Goal: Use online tool/utility: Utilize a website feature to perform a specific function

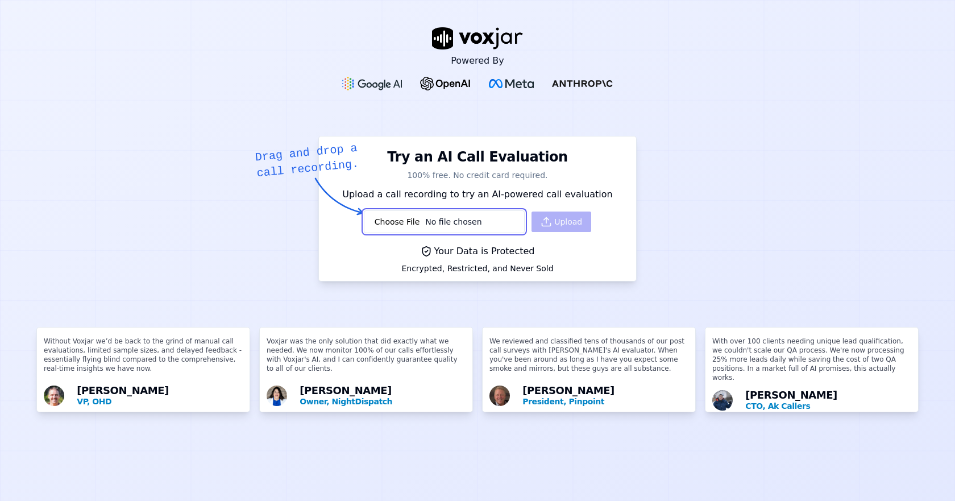
click at [448, 222] on input "file" at bounding box center [444, 221] width 161 height 23
type input "C:\fakepath\AndrewToumas_DMH_HQ_8752_05022025_075715_000247_0.00.wav"
click at [554, 222] on button "Upload" at bounding box center [562, 222] width 60 height 20
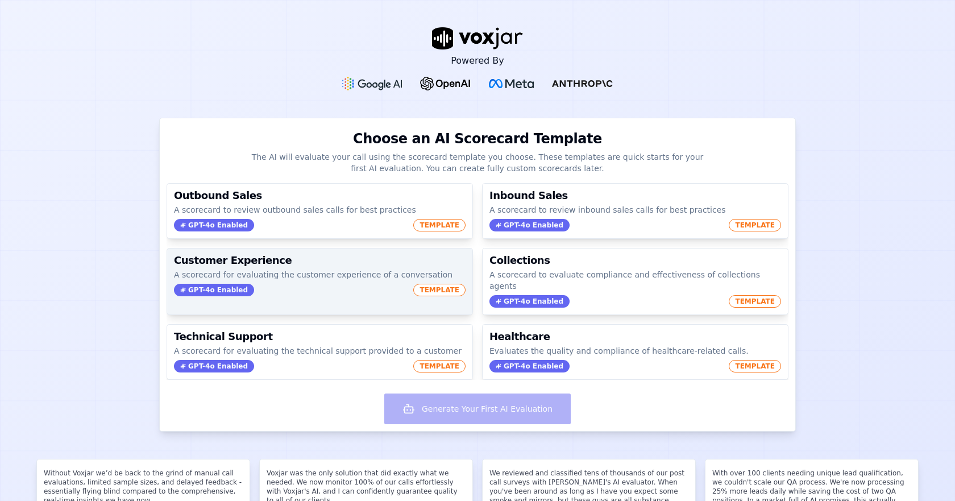
click at [294, 276] on p "A scorecard for evaluating the customer experience of a conversation" at bounding box center [320, 274] width 292 height 11
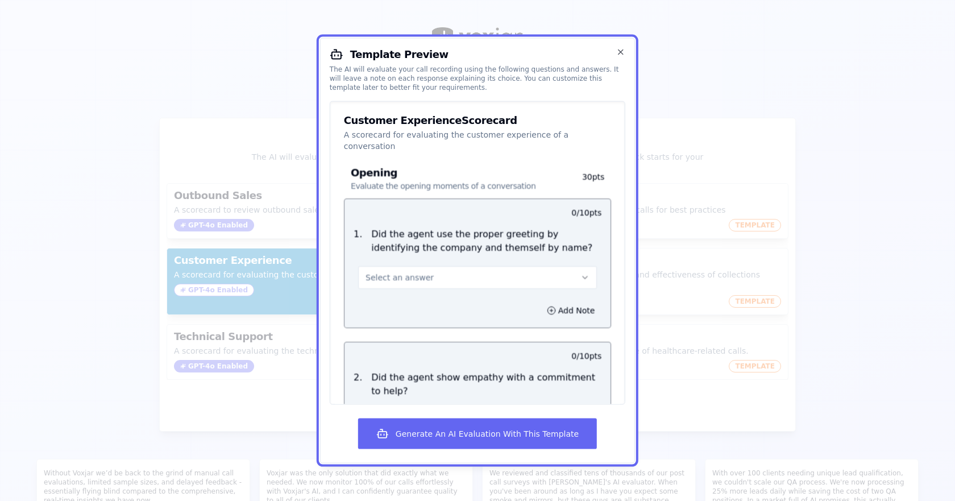
click at [431, 266] on button "Select an answer" at bounding box center [477, 277] width 239 height 23
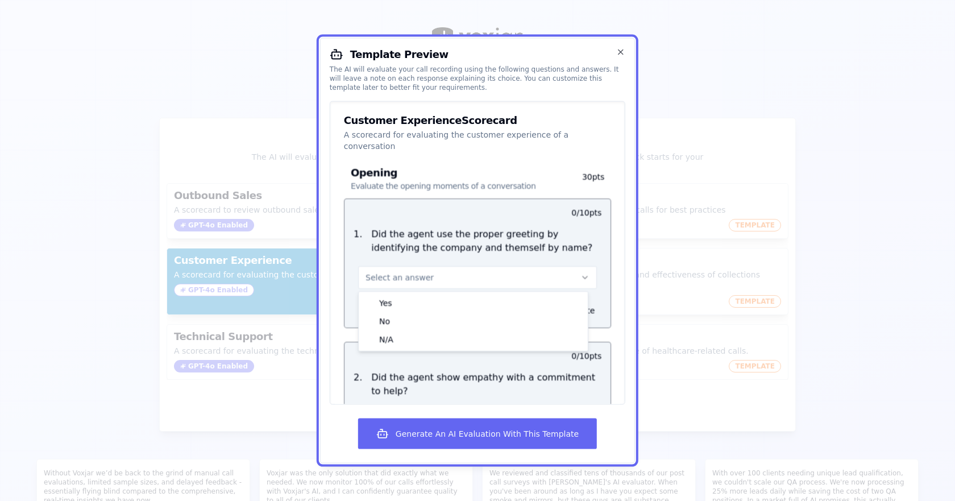
click at [431, 266] on button "Select an answer" at bounding box center [477, 277] width 239 height 23
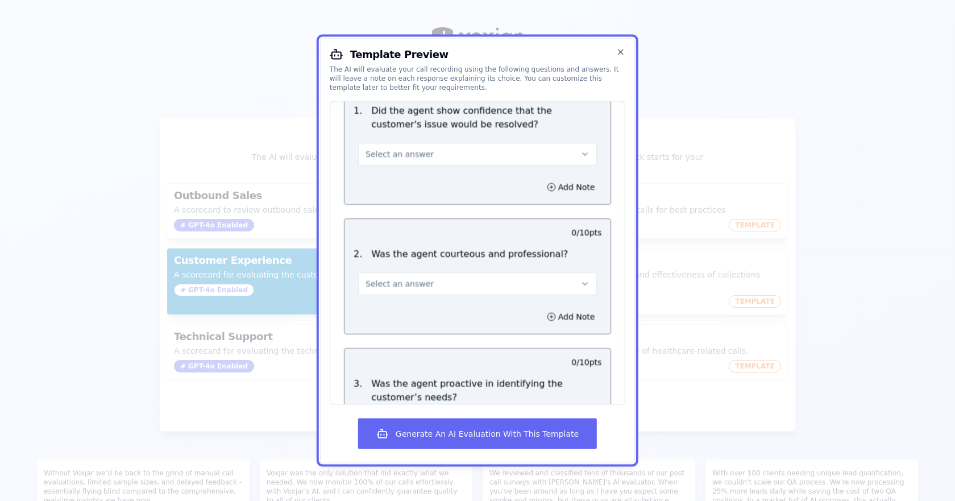
scroll to position [626, 0]
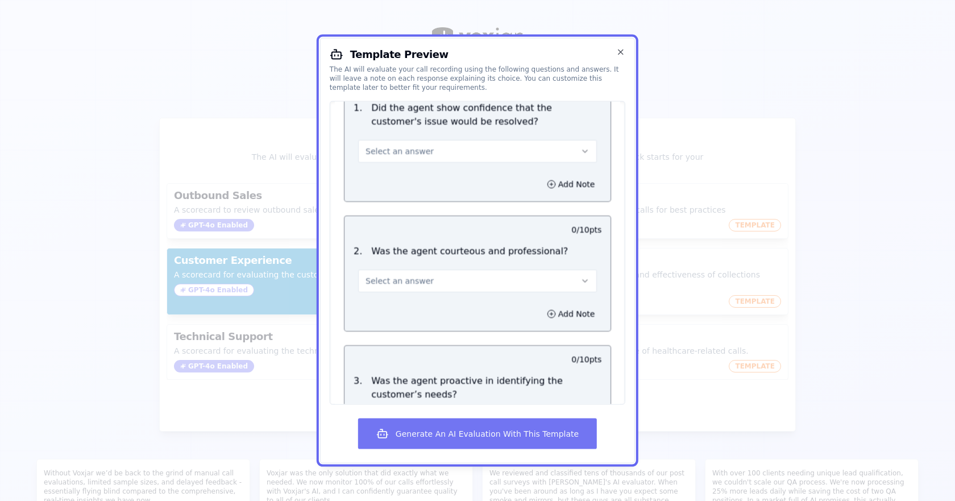
click at [450, 430] on button "Generate An AI Evaluation With This Template" at bounding box center [477, 434] width 239 height 31
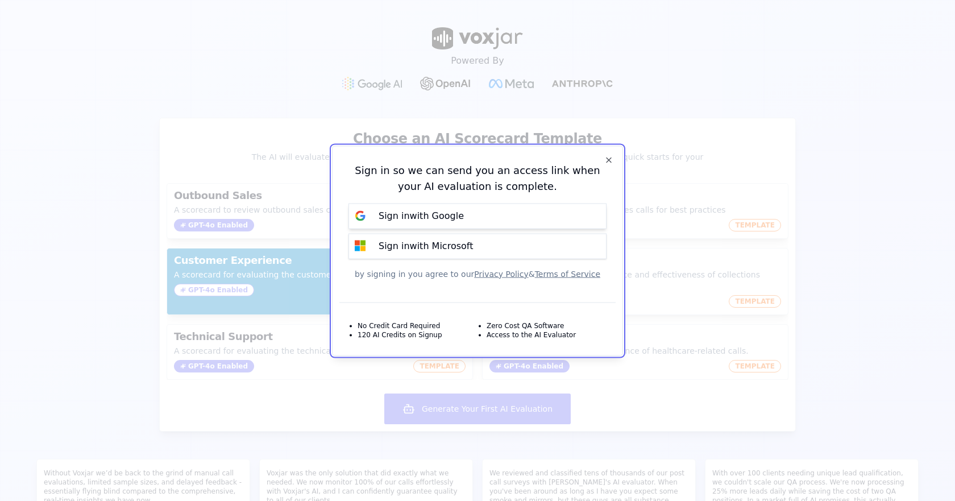
click at [423, 215] on p "Sign in with Google" at bounding box center [421, 216] width 85 height 14
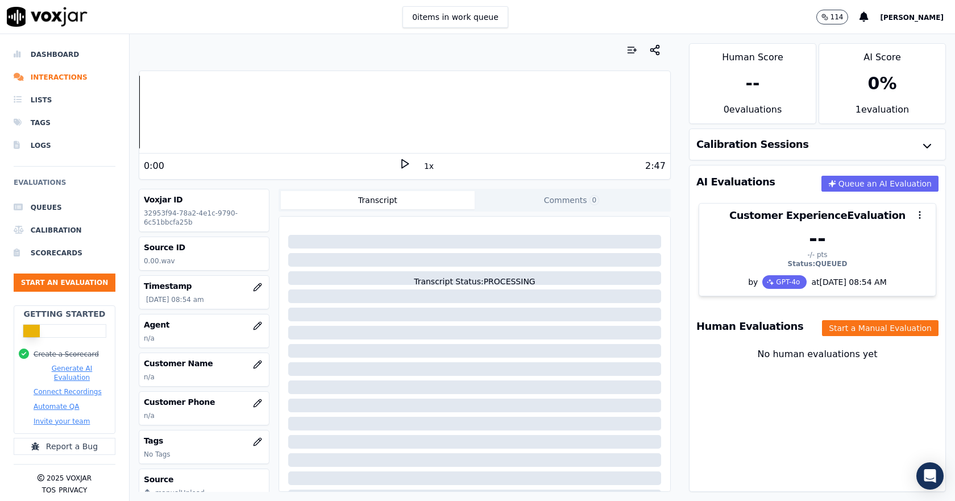
click at [402, 167] on icon at bounding box center [404, 163] width 11 height 11
click at [826, 177] on button "Queue an AI Evaluation" at bounding box center [880, 184] width 117 height 16
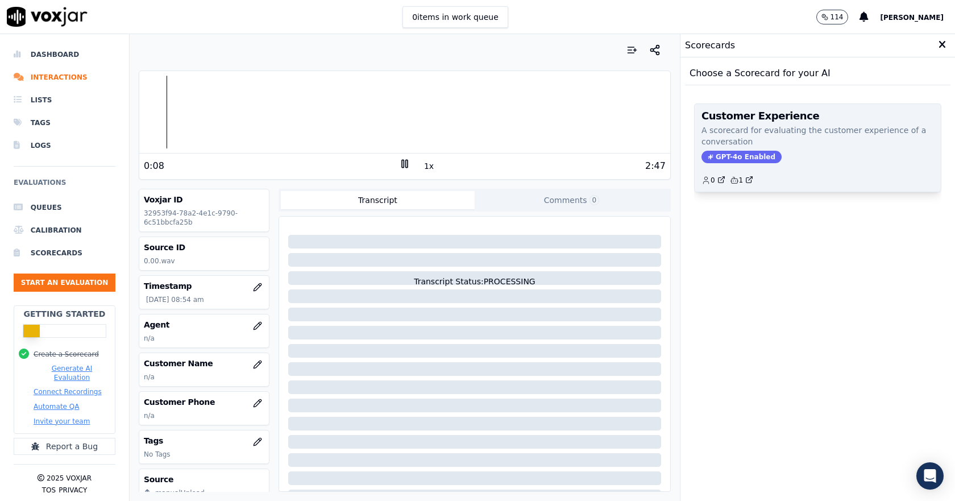
click at [786, 154] on div "GPT-4o Enabled" at bounding box center [818, 157] width 233 height 13
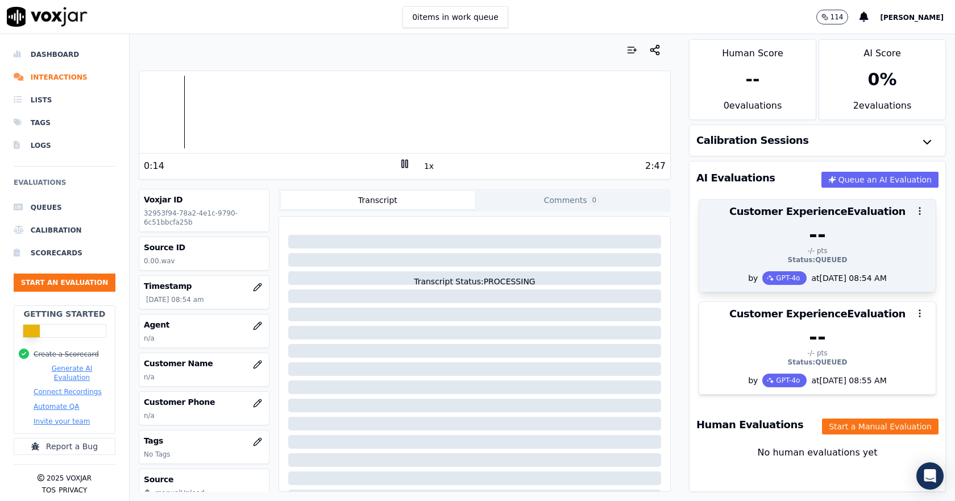
scroll to position [30, 0]
click at [809, 255] on div "Status: QUEUED" at bounding box center [817, 259] width 223 height 9
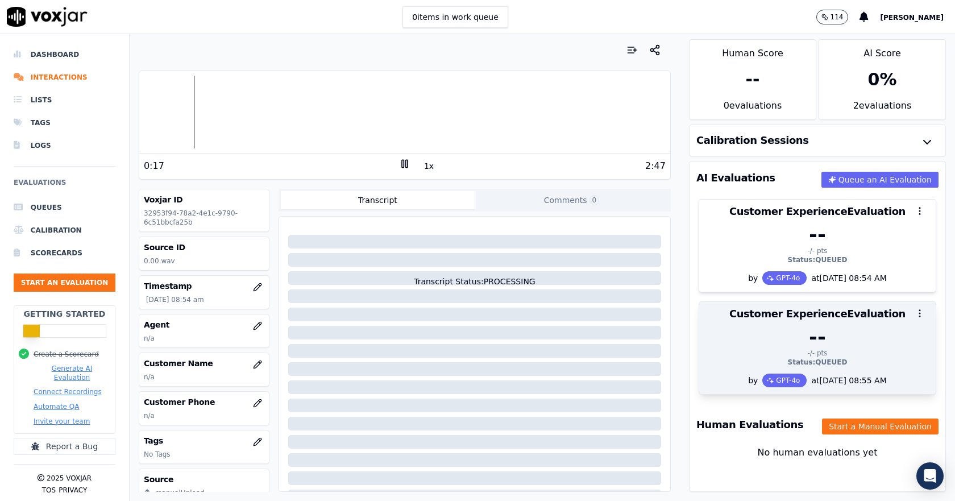
click at [791, 326] on div "--" at bounding box center [817, 337] width 223 height 23
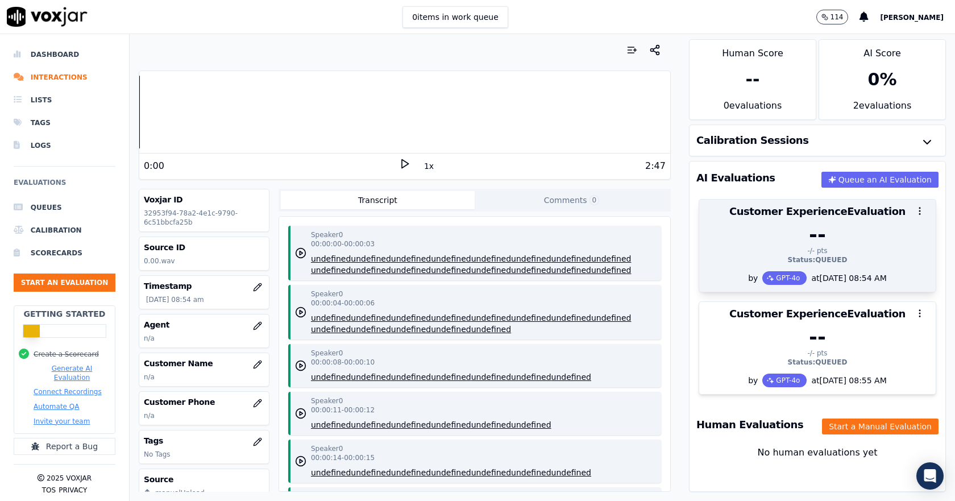
scroll to position [0, 0]
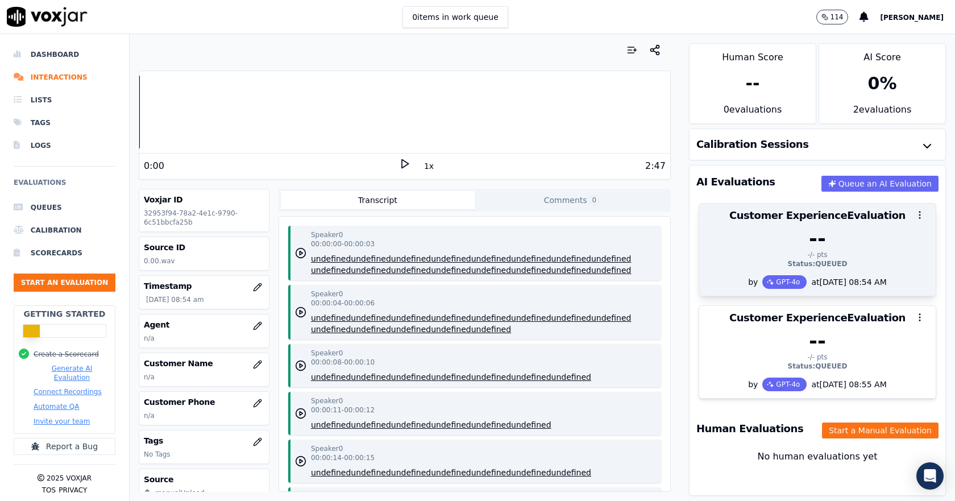
click at [915, 215] on icon "button" at bounding box center [920, 215] width 10 height 10
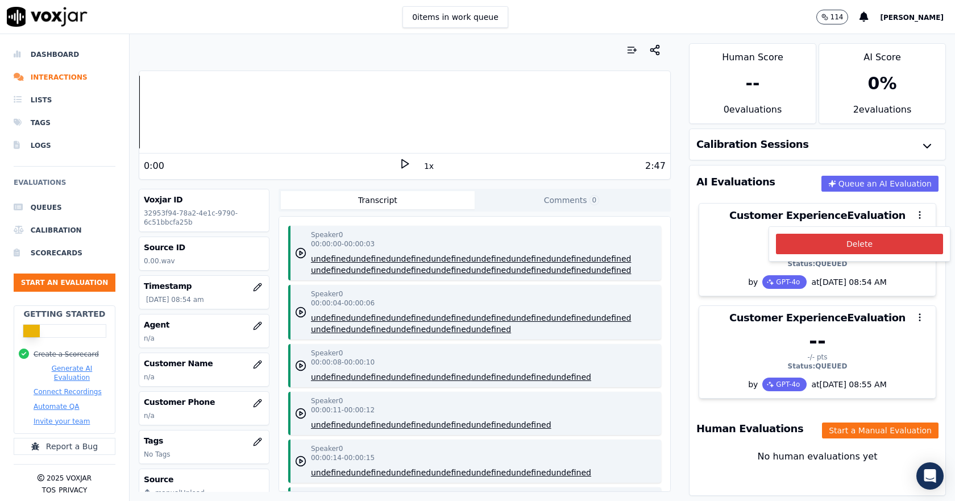
click at [875, 246] on button "Delete" at bounding box center [859, 244] width 167 height 20
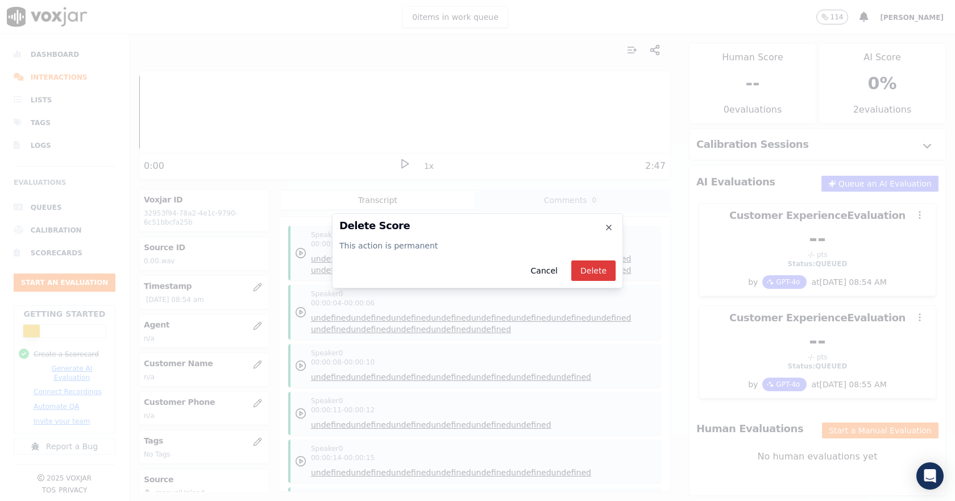
click at [602, 262] on button "Delete" at bounding box center [594, 270] width 44 height 20
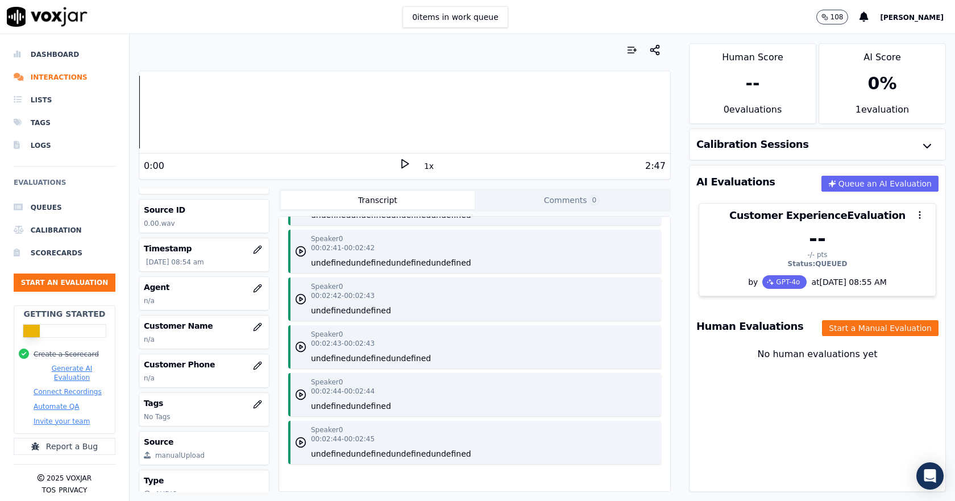
scroll to position [75, 0]
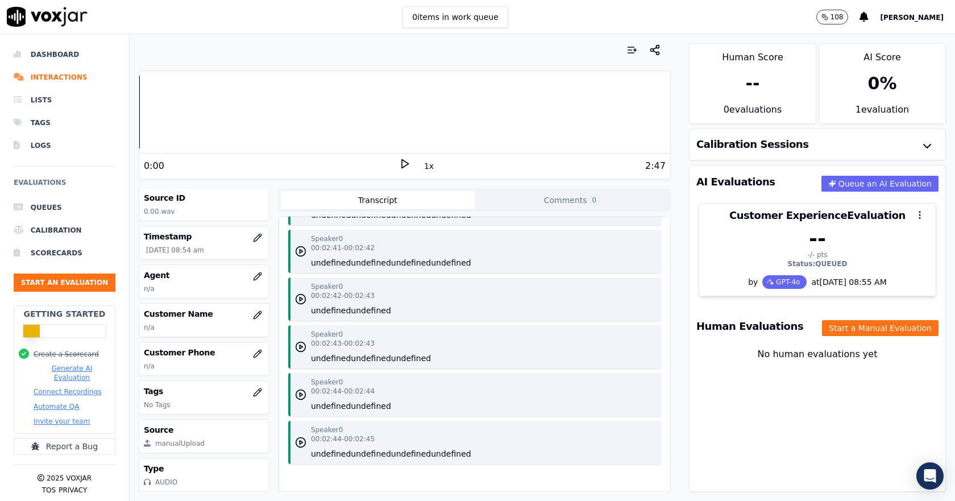
click at [879, 139] on div "Calibration Sessions" at bounding box center [818, 144] width 256 height 31
click at [921, 148] on icon "button" at bounding box center [928, 146] width 14 height 14
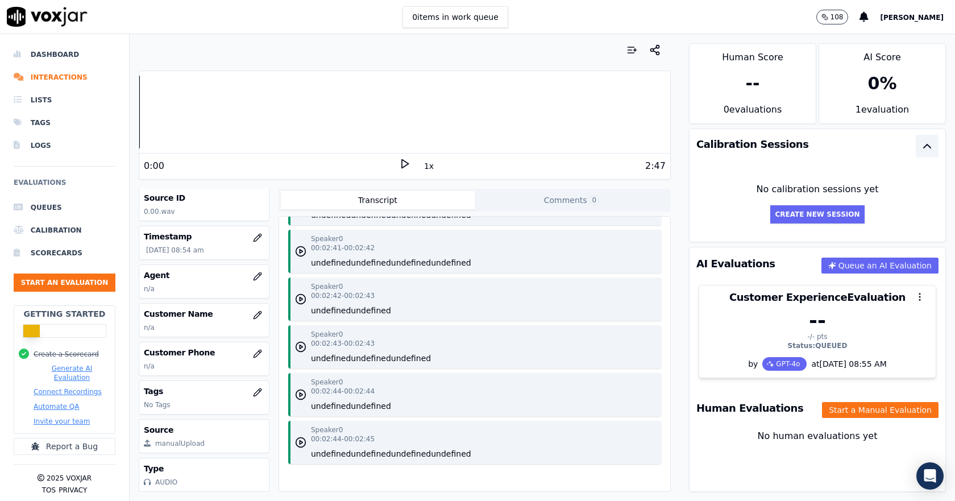
click at [921, 148] on icon "button" at bounding box center [928, 146] width 14 height 14
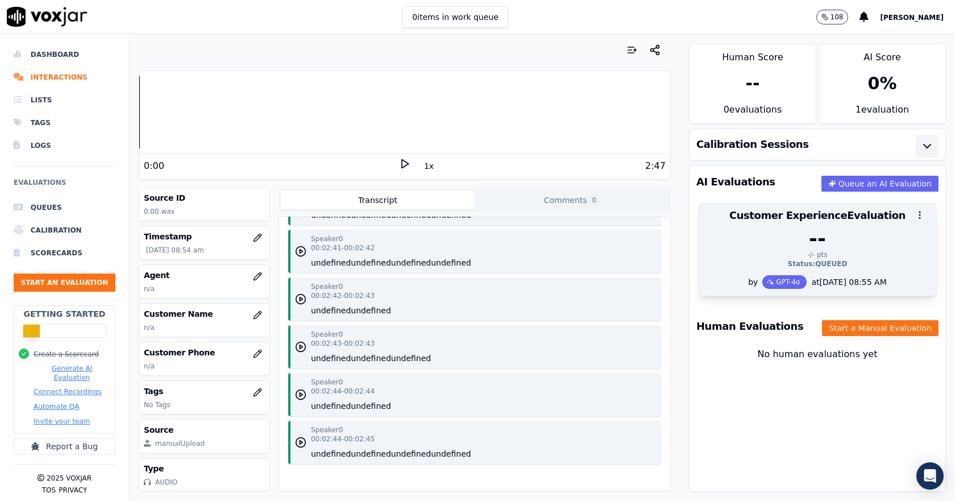
click at [785, 263] on div "Status: QUEUED" at bounding box center [817, 263] width 223 height 9
click at [763, 284] on div "GPT-4o" at bounding box center [785, 282] width 44 height 14
click at [915, 220] on icon "button" at bounding box center [920, 215] width 10 height 10
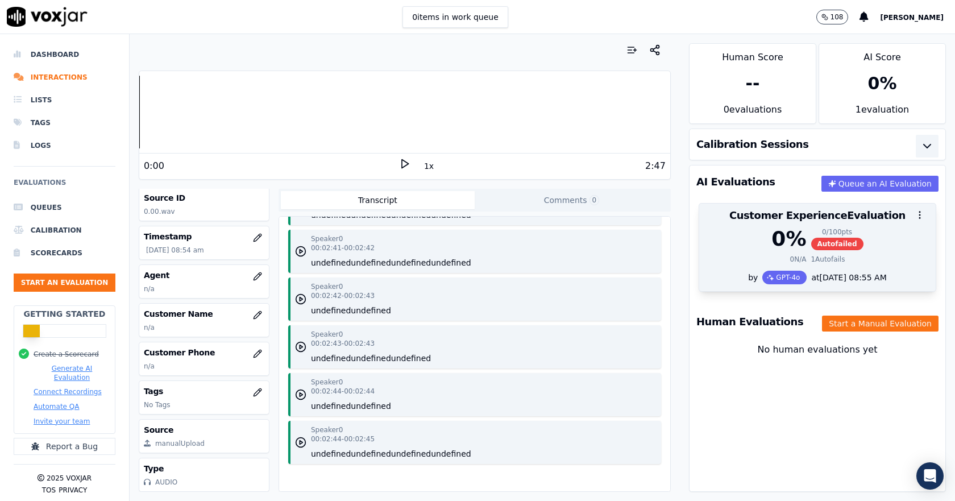
click at [793, 243] on div "0 % 0 / 100 pts Autofailed" at bounding box center [817, 238] width 223 height 23
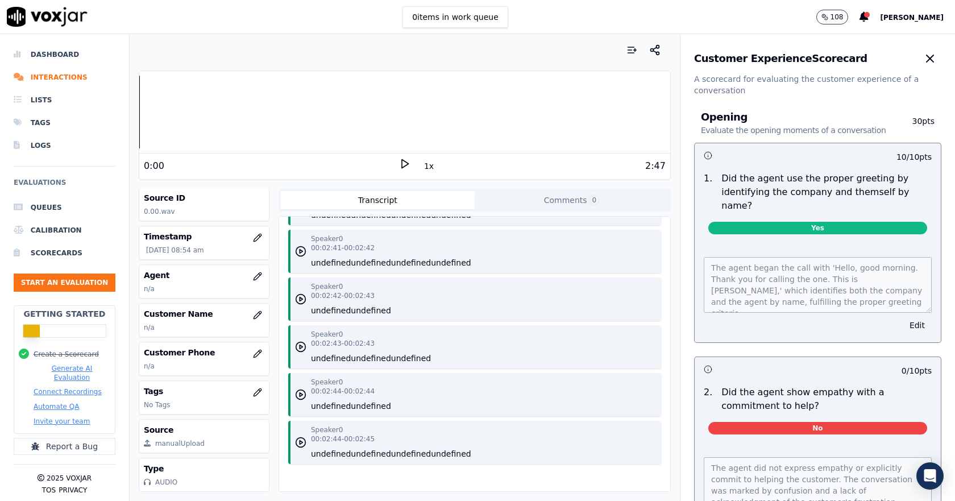
scroll to position [0, 0]
click at [919, 52] on button "button" at bounding box center [930, 59] width 23 height 23
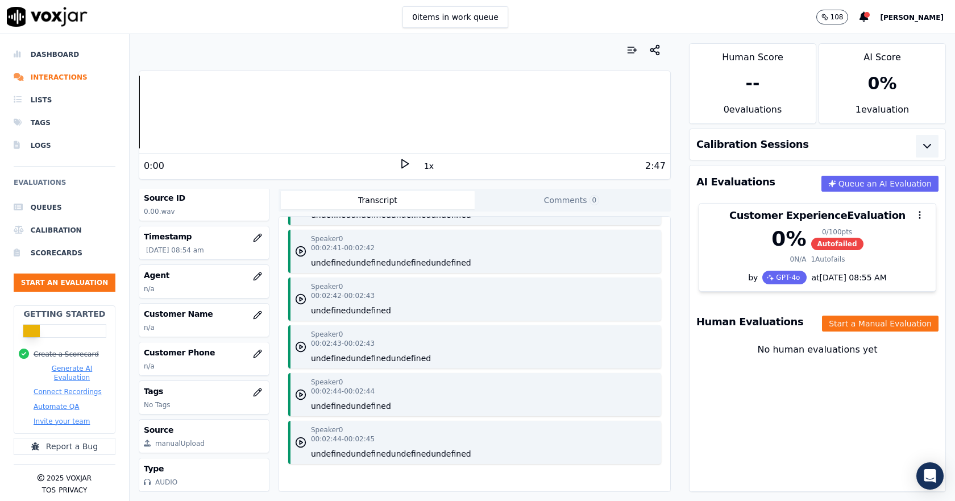
click at [883, 146] on div "Calibration Sessions" at bounding box center [818, 144] width 256 height 31
click at [883, 91] on div "0 %" at bounding box center [883, 83] width 126 height 39
click at [842, 92] on div "0 %" at bounding box center [883, 83] width 126 height 39
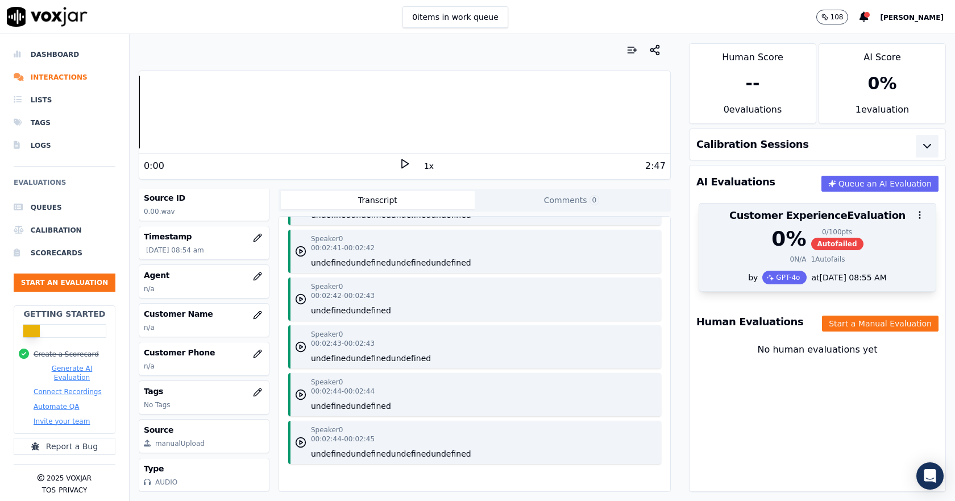
click at [822, 241] on span "Autofailed" at bounding box center [838, 244] width 52 height 13
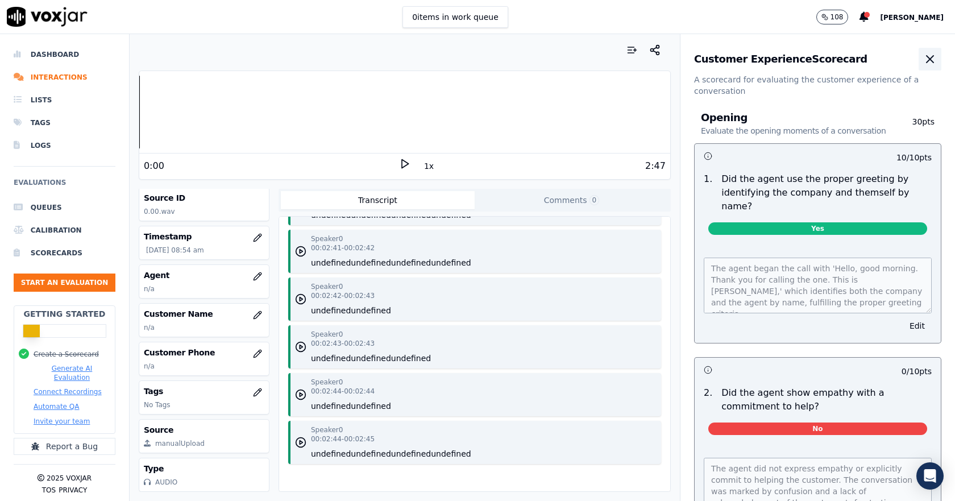
click at [919, 50] on button "button" at bounding box center [930, 59] width 23 height 23
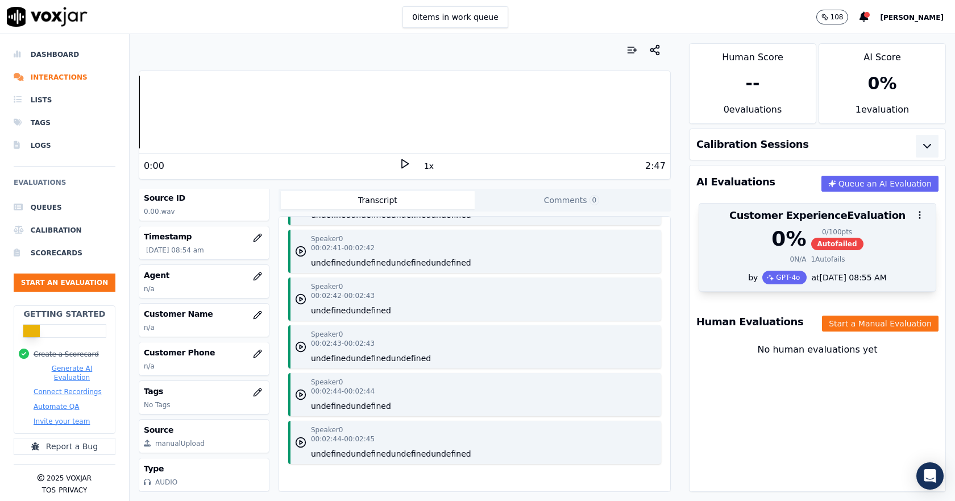
click at [842, 224] on div at bounding box center [818, 215] width 237 height 23
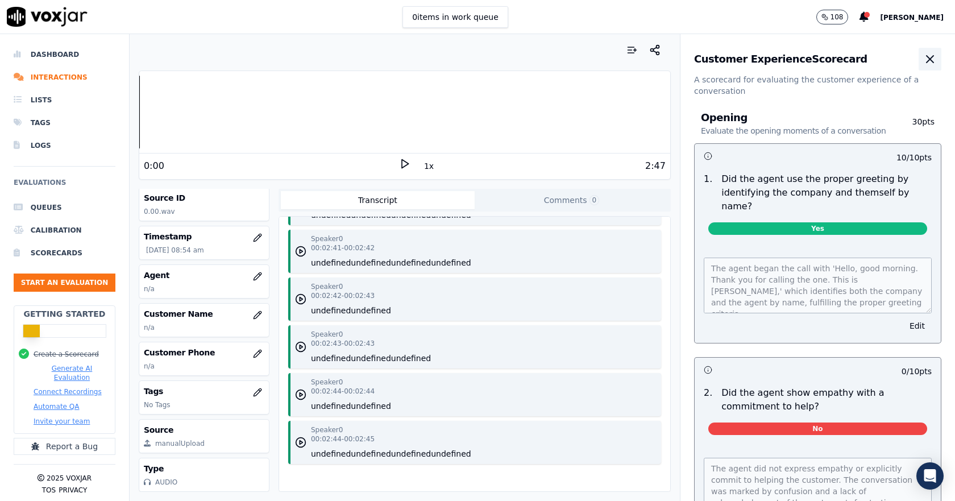
click at [919, 60] on button "button" at bounding box center [930, 59] width 23 height 23
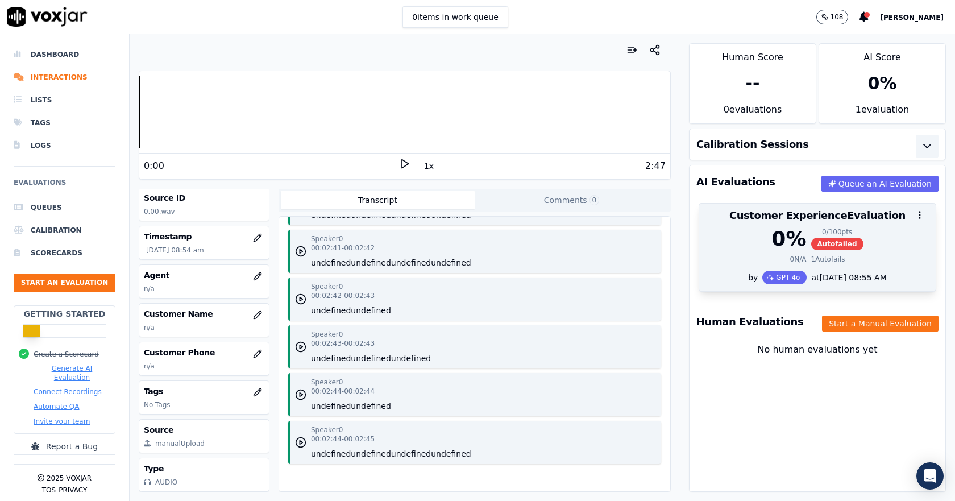
click at [807, 276] on div "at 08/22/2025 08:55 AM" at bounding box center [847, 277] width 80 height 11
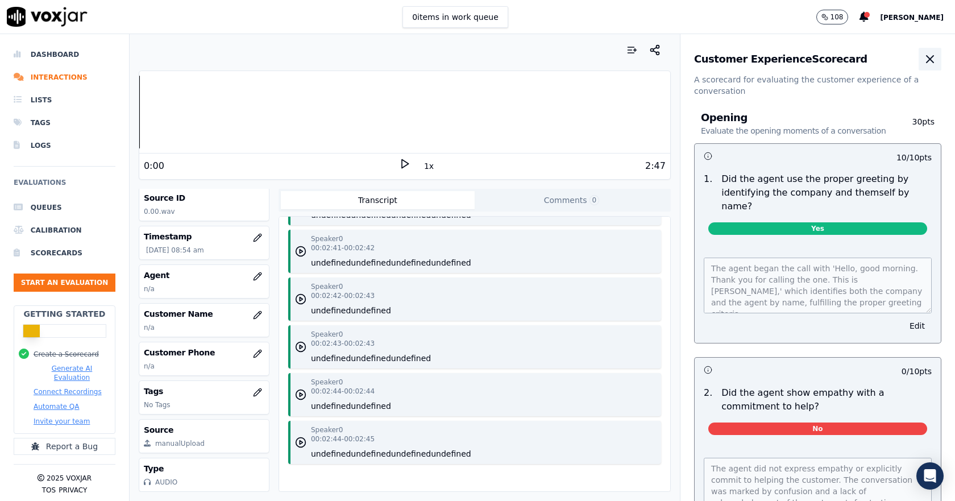
click at [927, 57] on icon "button" at bounding box center [930, 59] width 7 height 7
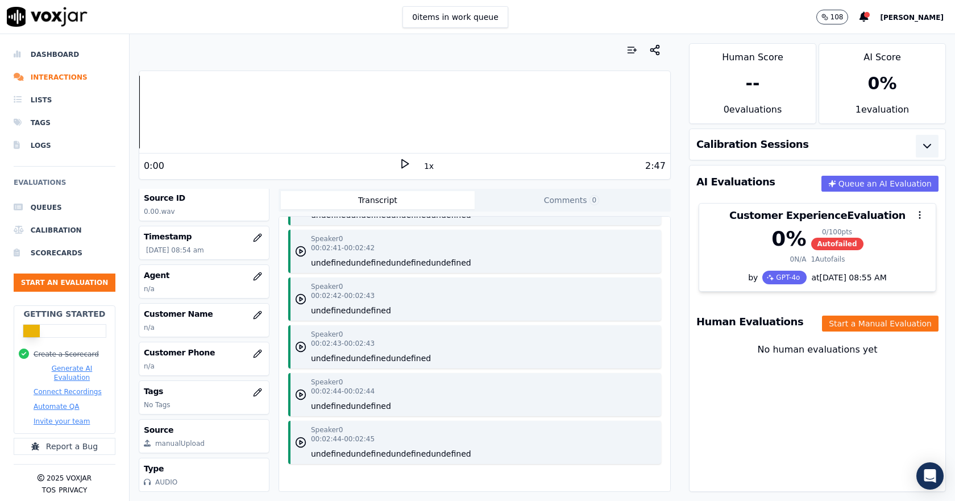
click at [770, 426] on div "AI Evaluations Queue an AI Evaluation Customer Experience Evaluation 0 % 0 / 10…" at bounding box center [817, 328] width 257 height 327
click at [764, 428] on div "AI Evaluations Queue an AI Evaluation Customer Experience Evaluation 0 % 0 / 10…" at bounding box center [817, 328] width 257 height 327
